Goal: Information Seeking & Learning: Learn about a topic

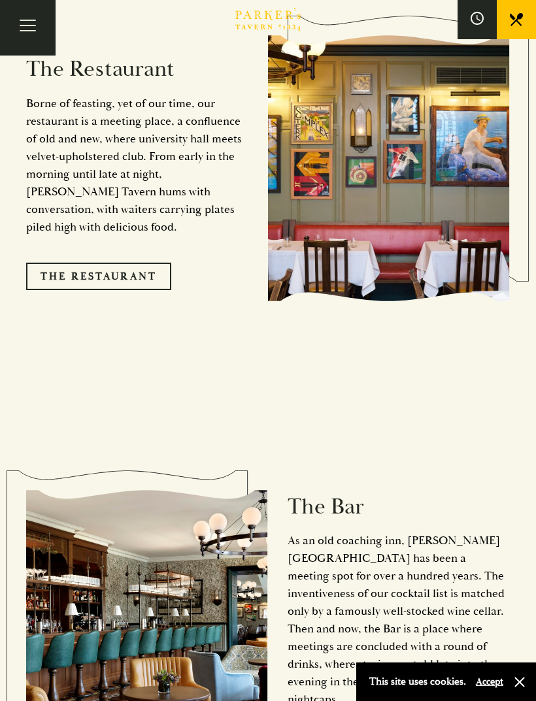
scroll to position [1323, 0]
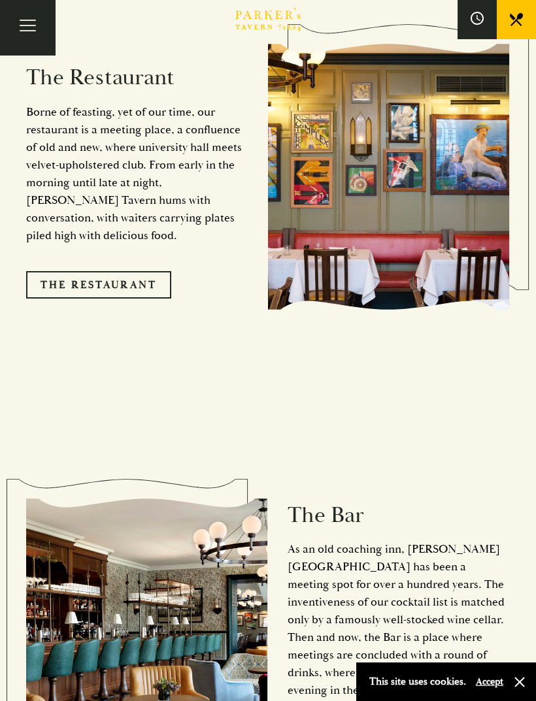
click at [88, 271] on link "The Restaurant" at bounding box center [98, 284] width 145 height 27
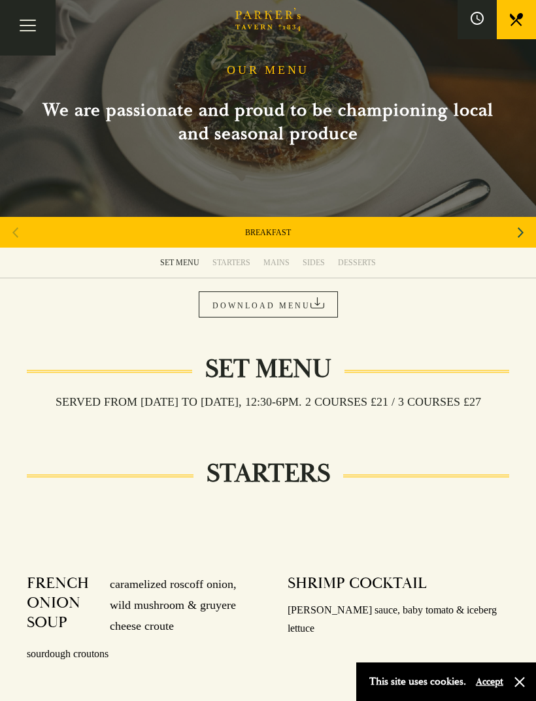
scroll to position [29, 0]
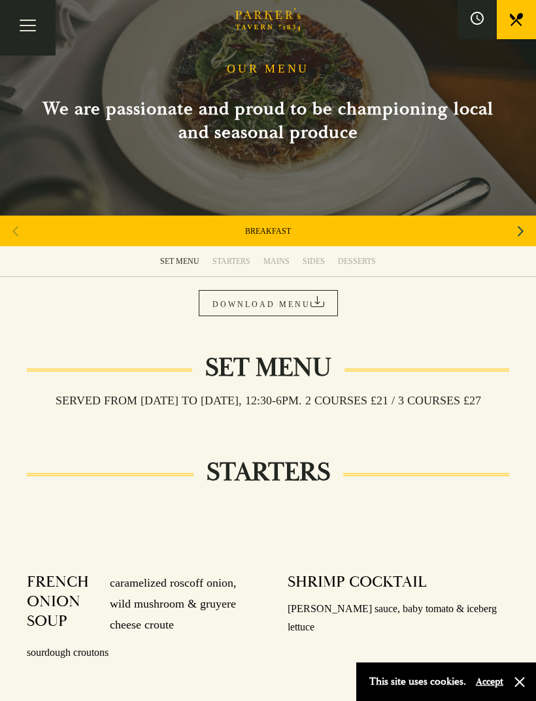
click at [279, 263] on div "MAINS" at bounding box center [276, 261] width 26 height 10
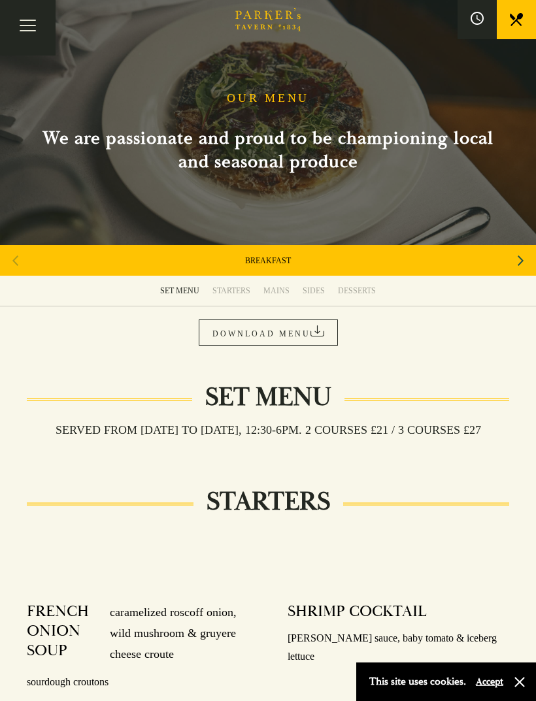
click at [513, 261] on div "Next slide" at bounding box center [520, 260] width 18 height 29
click at [519, 266] on icon "Next slide" at bounding box center [520, 260] width 6 height 29
click at [519, 265] on icon "Next slide" at bounding box center [520, 260] width 6 height 10
click at [517, 266] on icon "Next slide" at bounding box center [520, 260] width 6 height 29
click at [512, 266] on div "Next slide" at bounding box center [520, 260] width 18 height 29
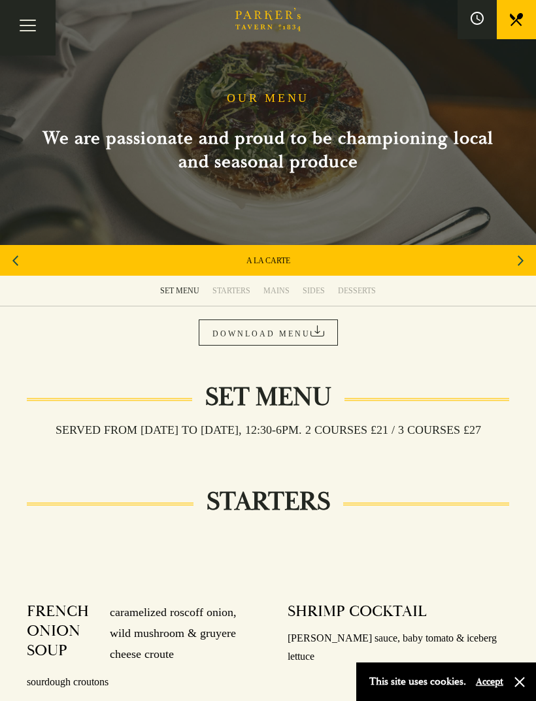
click at [511, 267] on div "Next slide" at bounding box center [520, 260] width 18 height 29
click at [512, 263] on div "Next slide" at bounding box center [520, 260] width 18 height 29
click at [513, 267] on div "Next slide" at bounding box center [520, 260] width 18 height 29
click at [515, 266] on div "CHILDREN'S" at bounding box center [268, 260] width 536 height 31
click at [510, 265] on div "CHILDREN'S" at bounding box center [268, 260] width 536 height 31
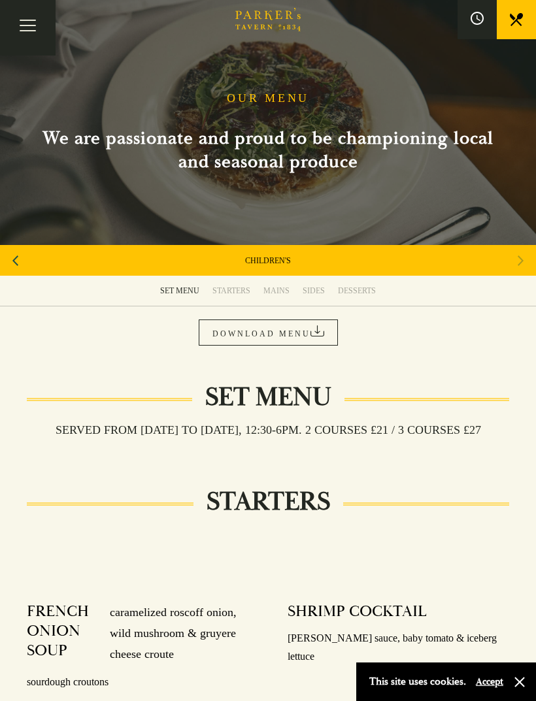
click at [23, 261] on div "Previous slide" at bounding box center [16, 260] width 18 height 29
click at [22, 260] on div "Previous slide" at bounding box center [16, 260] width 18 height 29
click at [23, 263] on div "Previous slide" at bounding box center [16, 260] width 18 height 29
click at [277, 263] on link "A LA CARTE" at bounding box center [268, 260] width 44 height 10
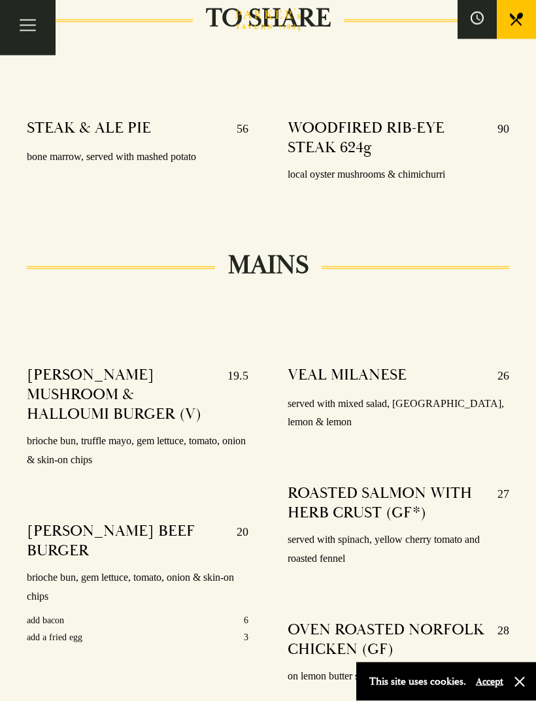
scroll to position [2023, 0]
